Goal: Complete application form: Complete application form

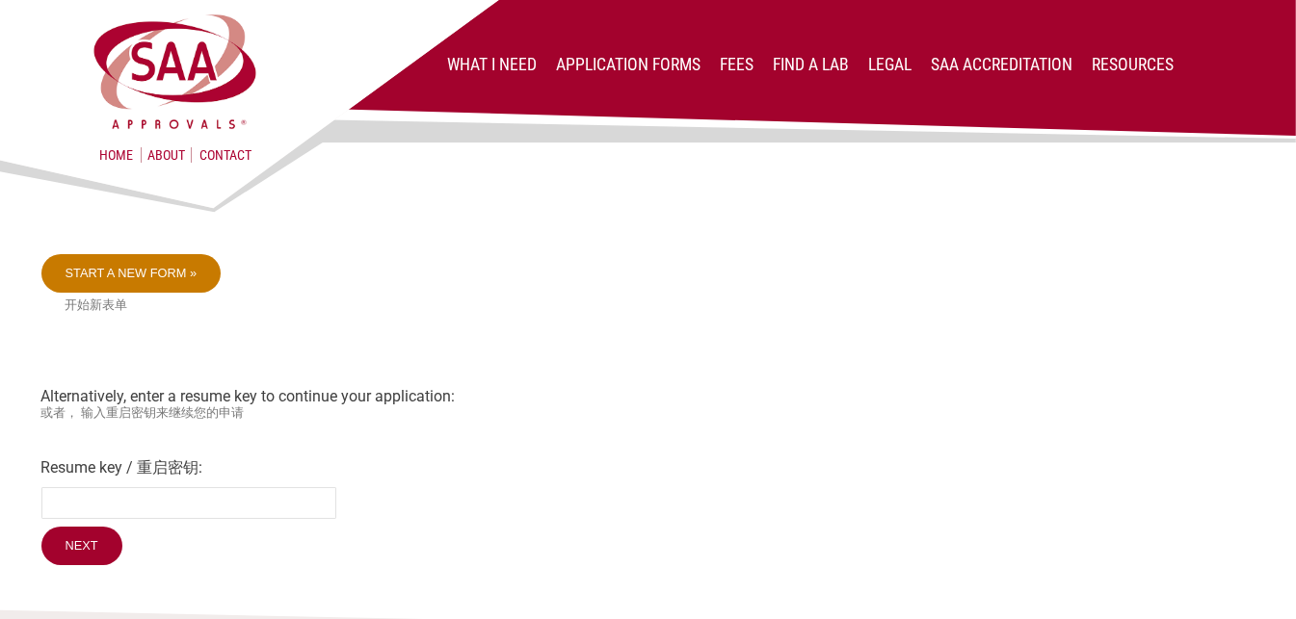
click at [170, 278] on link "Start a new form »" at bounding box center [131, 273] width 180 height 39
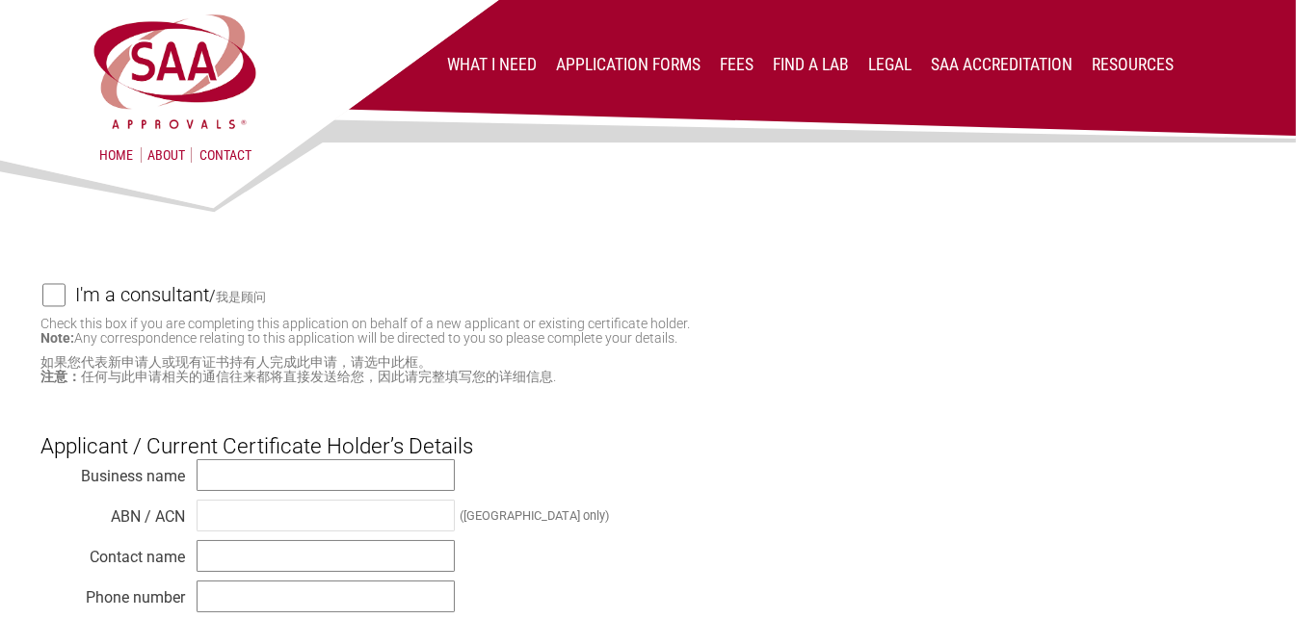
click at [56, 303] on input "I'm a consultant / 我是顾问" at bounding box center [53, 295] width 23 height 24
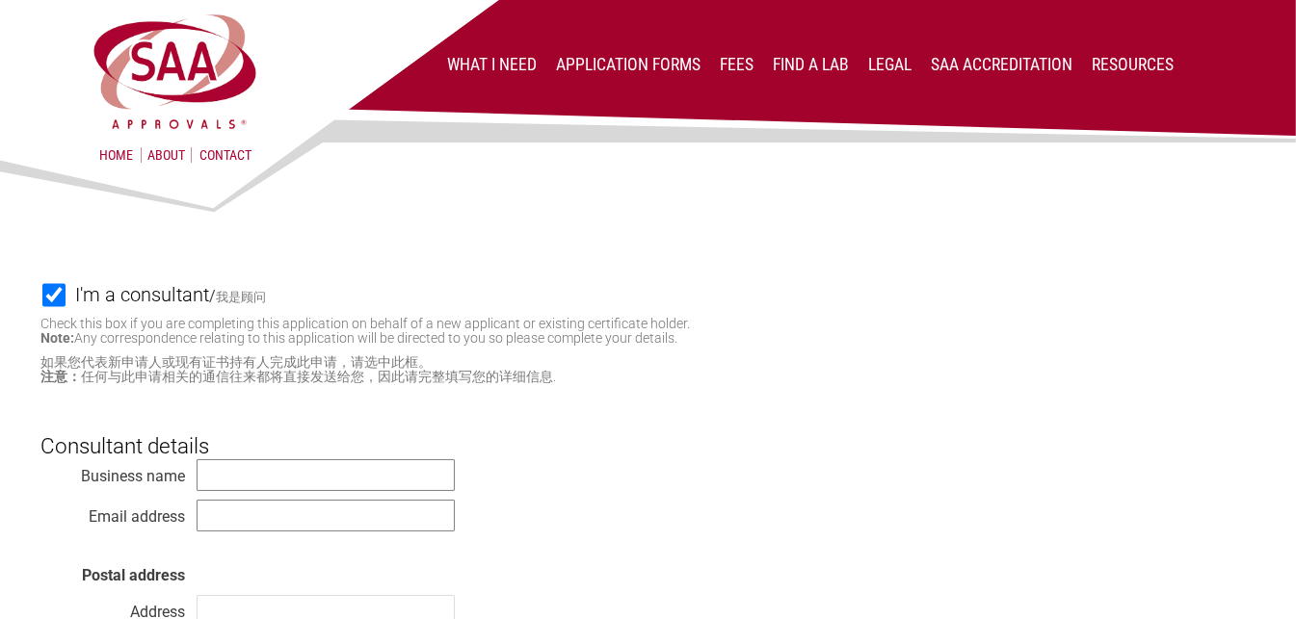
click at [421, 369] on small "如果您代表新申请人或现有证书持有人完成此申请，请选中此框。 注意： 任何与此申请相关的通信往来都将直接发送给您，因此请完整填写您的详细信息." at bounding box center [648, 369] width 1214 height 29
click at [586, 342] on small "Check this box if you are completing this application on behalf of a new applic…" at bounding box center [365, 331] width 649 height 30
click at [52, 304] on input "I'm a consultant / 我是顾问" at bounding box center [53, 295] width 23 height 24
checkbox input "false"
